Goal: Information Seeking & Learning: Learn about a topic

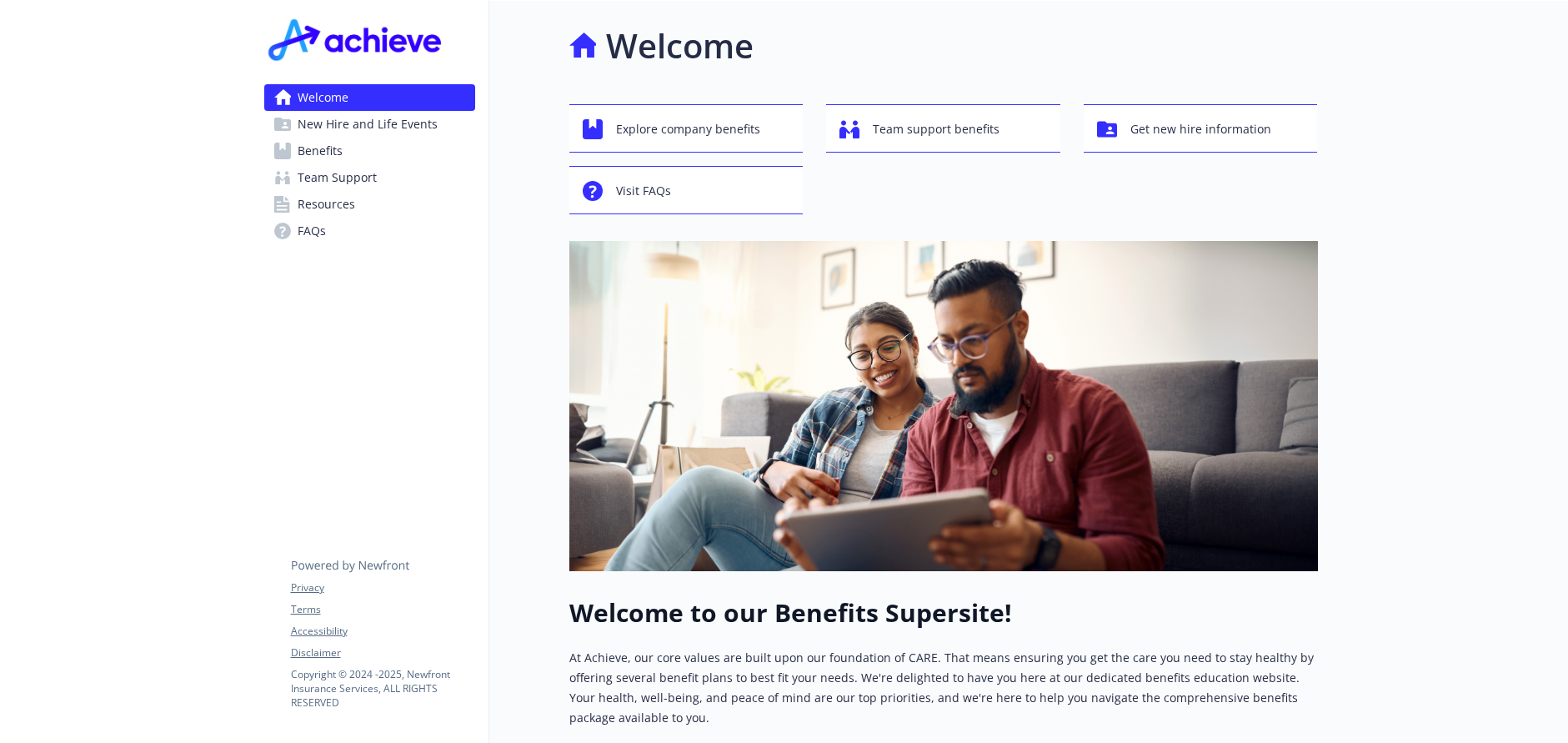
click at [316, 153] on span "Benefits" at bounding box center [319, 150] width 45 height 26
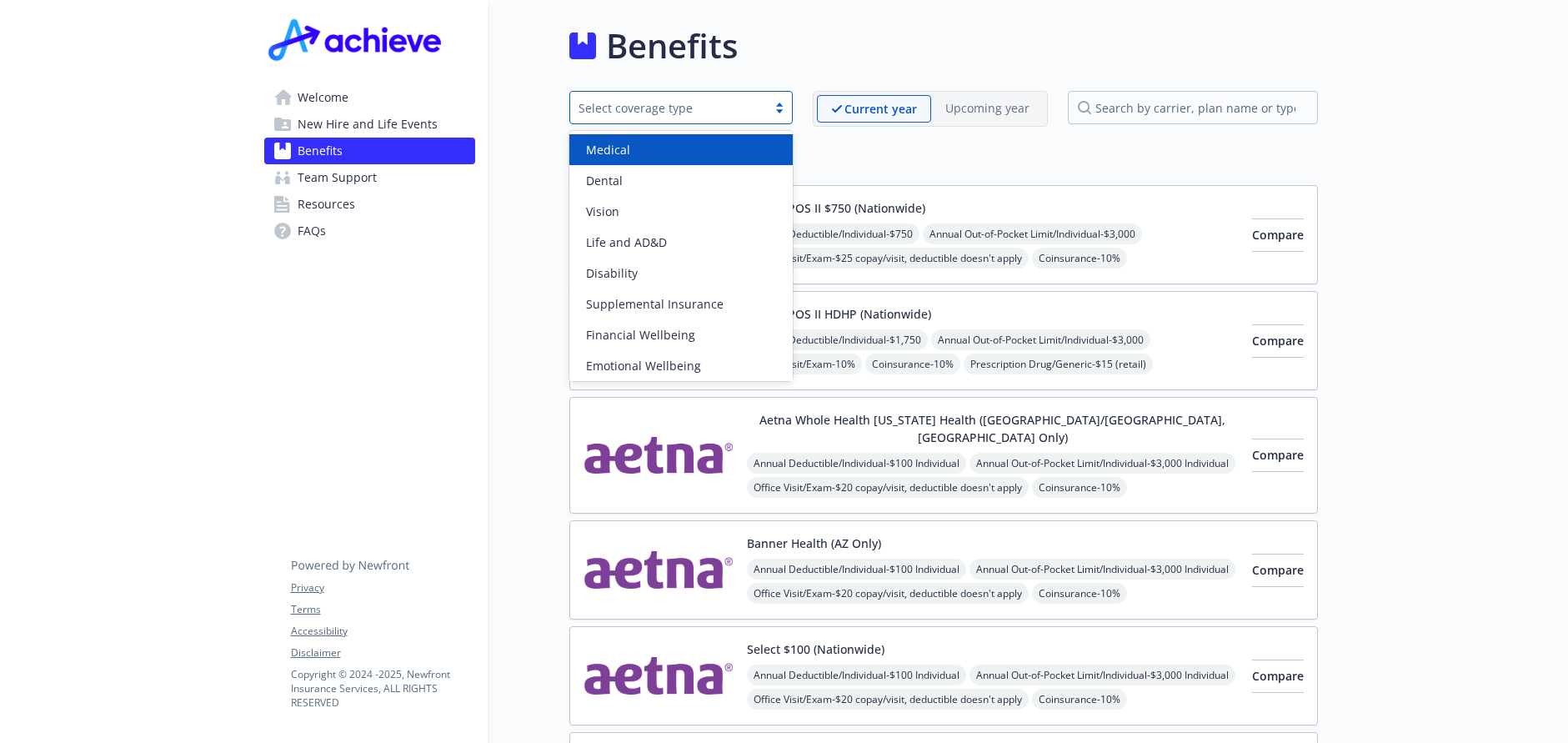
click at [775, 112] on div at bounding box center [778, 107] width 25 height 14
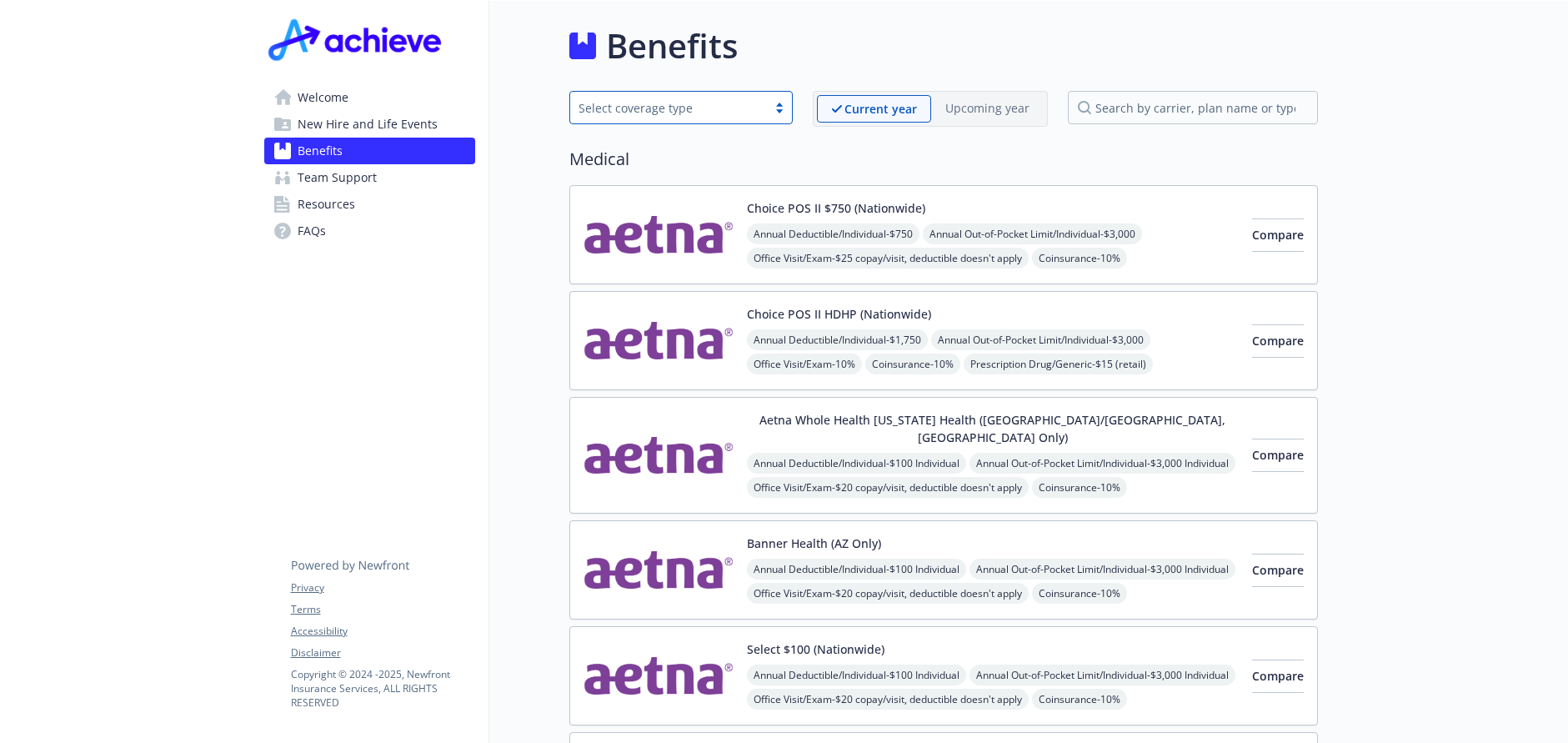
click at [775, 112] on div at bounding box center [778, 107] width 25 height 14
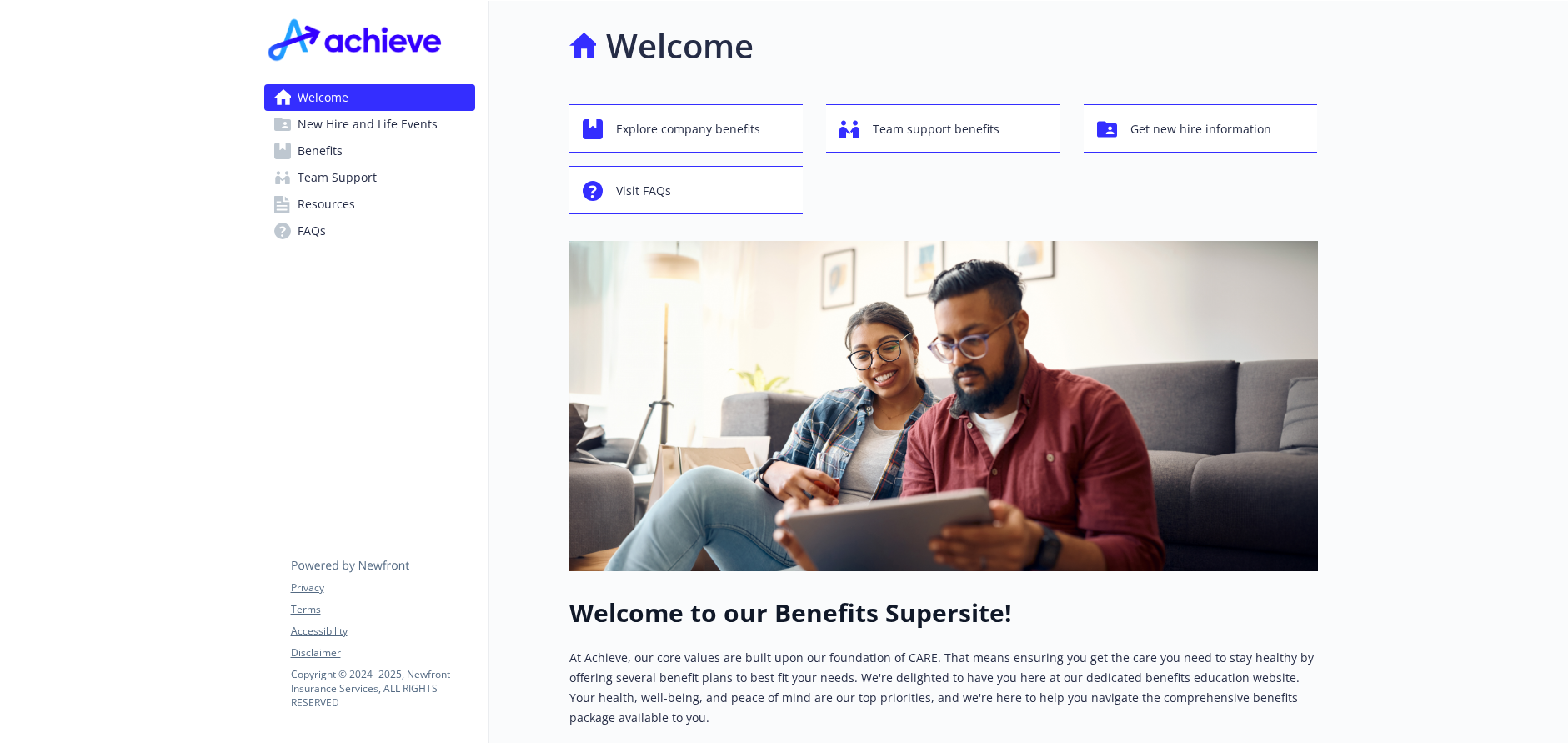
click at [336, 151] on span "Benefits" at bounding box center [319, 150] width 45 height 26
